Goal: Information Seeking & Learning: Find specific fact

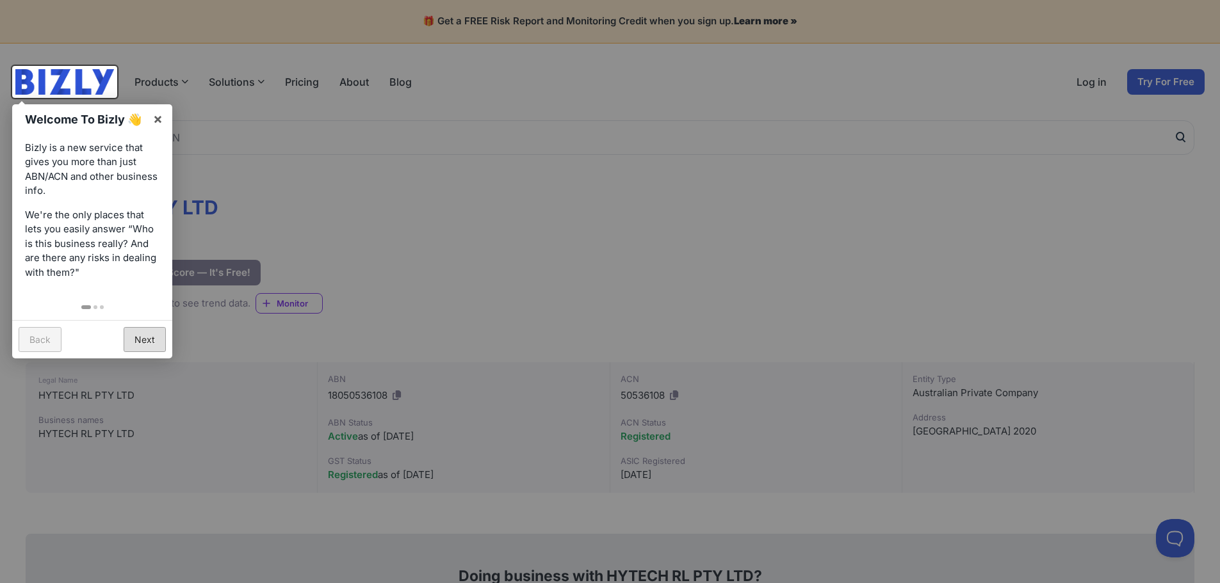
drag, startPoint x: 149, startPoint y: 341, endPoint x: 148, endPoint y: 324, distance: 17.3
click at [148, 341] on link "Next" at bounding box center [145, 339] width 42 height 25
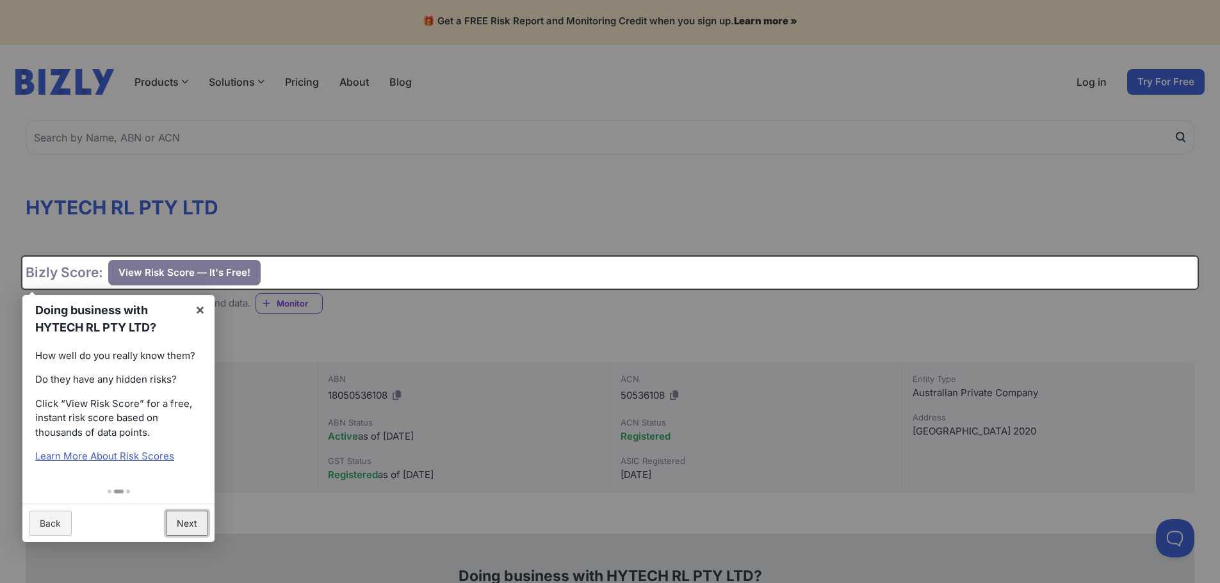
click at [188, 519] on link "Next" at bounding box center [187, 523] width 42 height 25
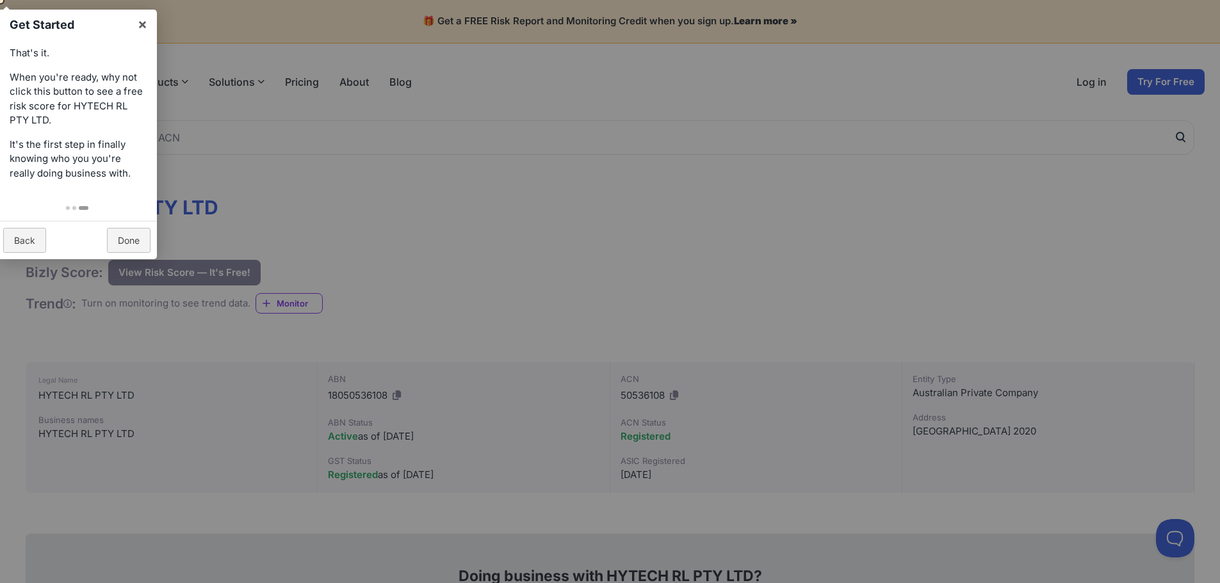
click at [120, 257] on div "Back Done" at bounding box center [77, 240] width 160 height 38
click at [122, 238] on link "Done" at bounding box center [129, 240] width 44 height 25
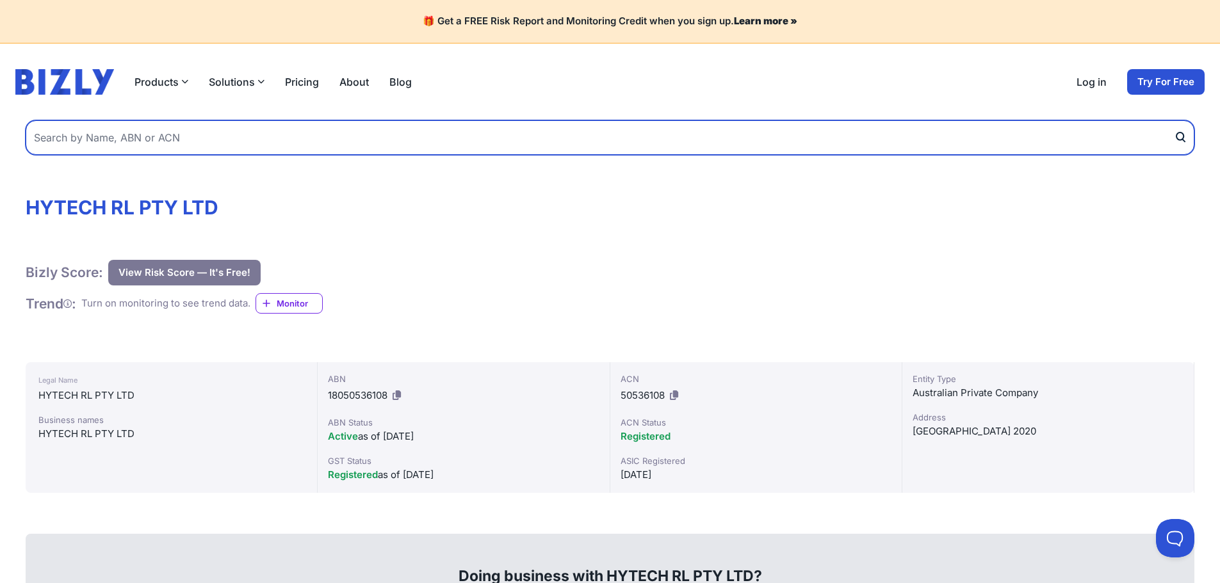
click at [171, 142] on input "text" at bounding box center [610, 137] width 1168 height 35
type input "Hytech"
click at [1174, 120] on button "submit" at bounding box center [1184, 137] width 20 height 35
